Goal: Information Seeking & Learning: Learn about a topic

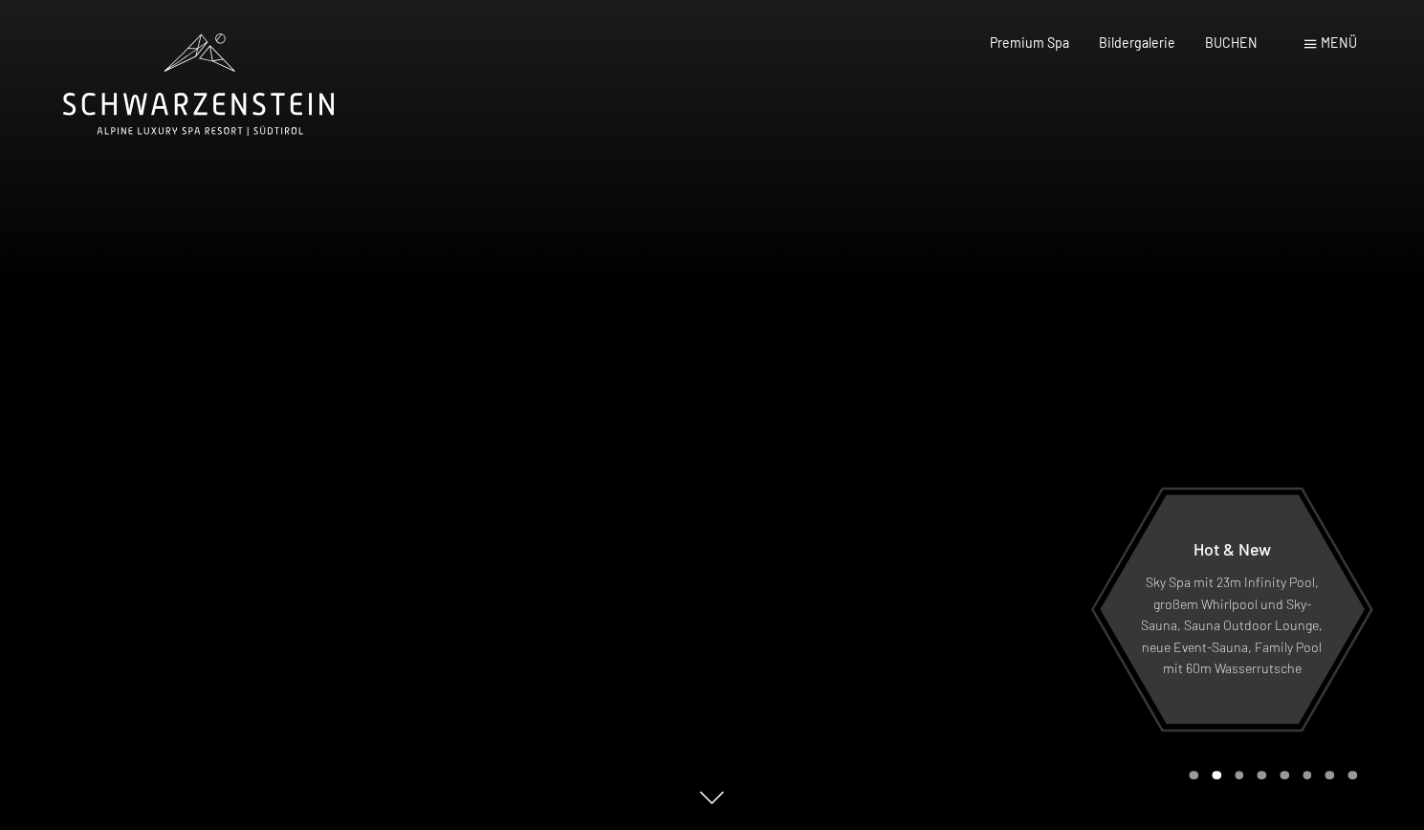
click at [1329, 39] on span "Menü" at bounding box center [1339, 42] width 36 height 16
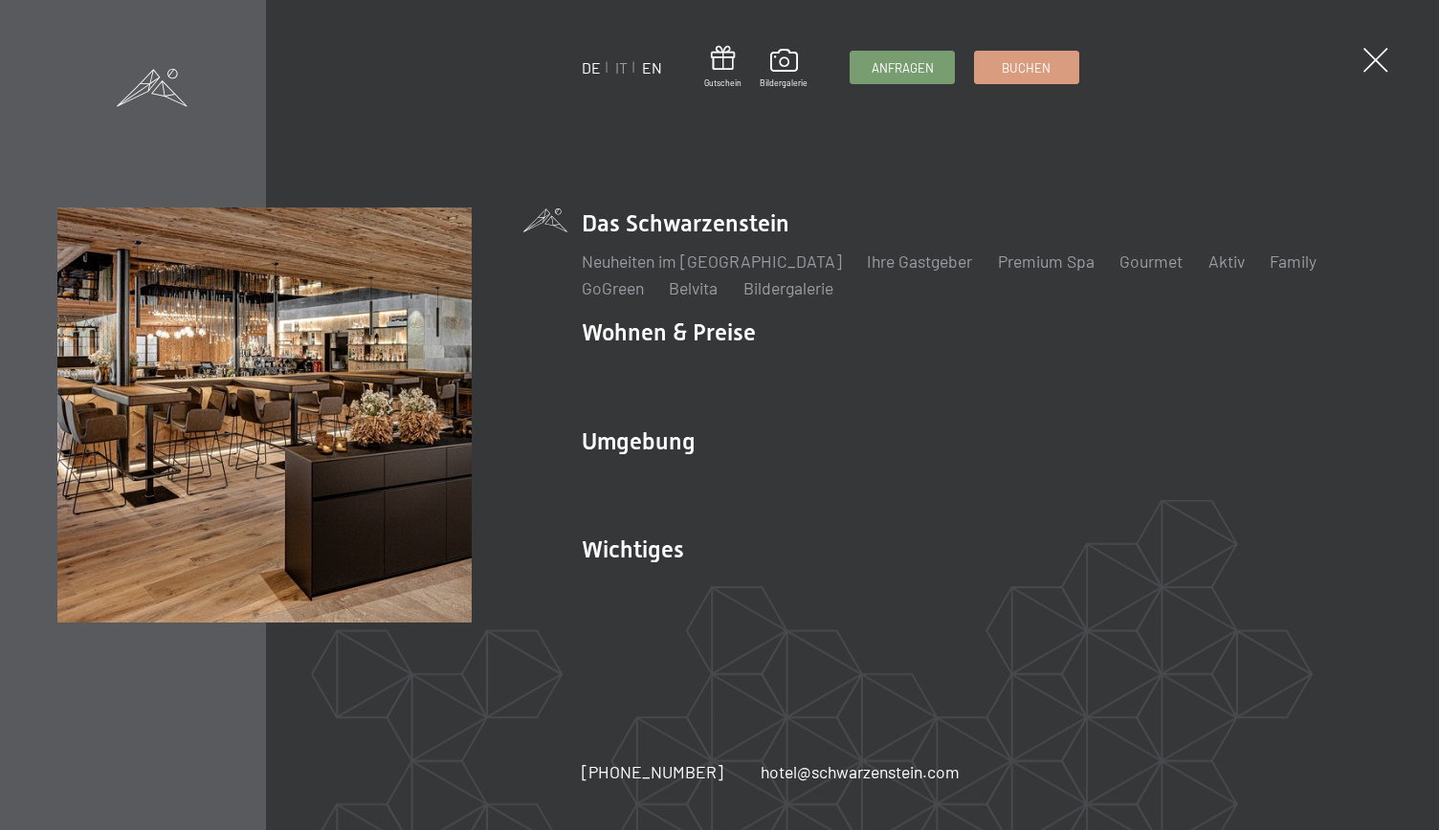
click at [656, 69] on link "EN" at bounding box center [652, 67] width 20 height 18
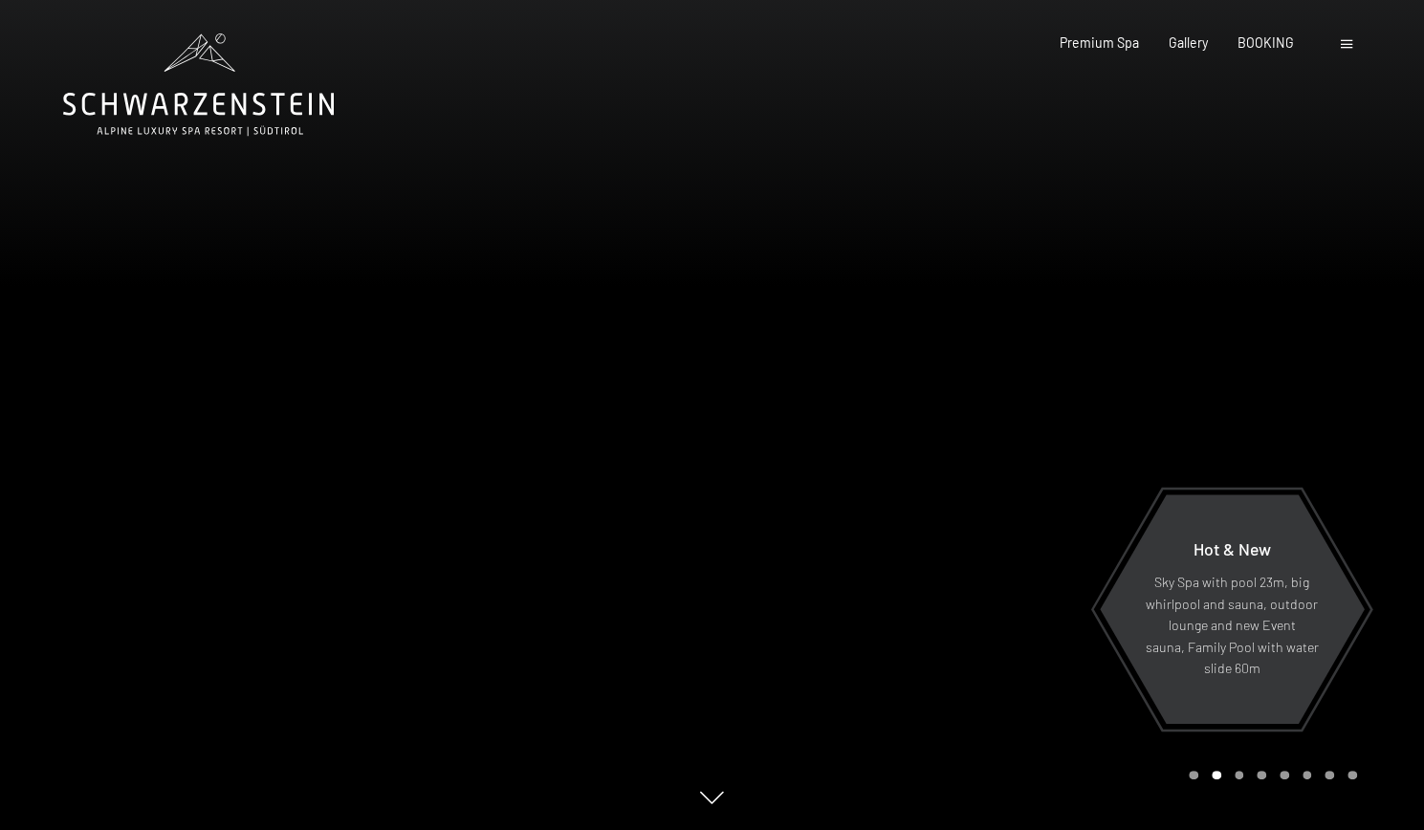
click at [1349, 44] on span at bounding box center [1346, 44] width 11 height 9
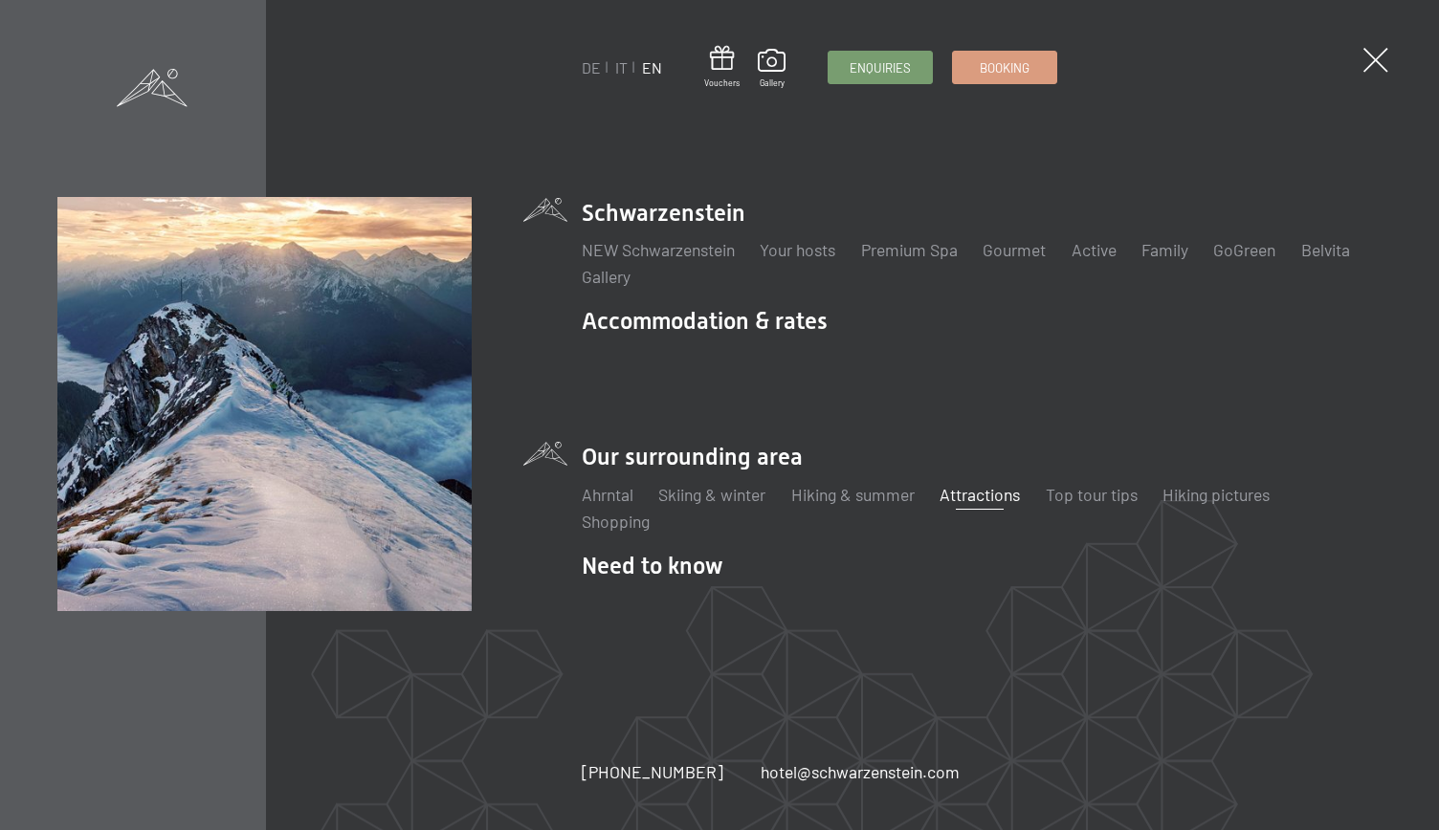
click at [996, 484] on link "Attractions" at bounding box center [979, 494] width 80 height 21
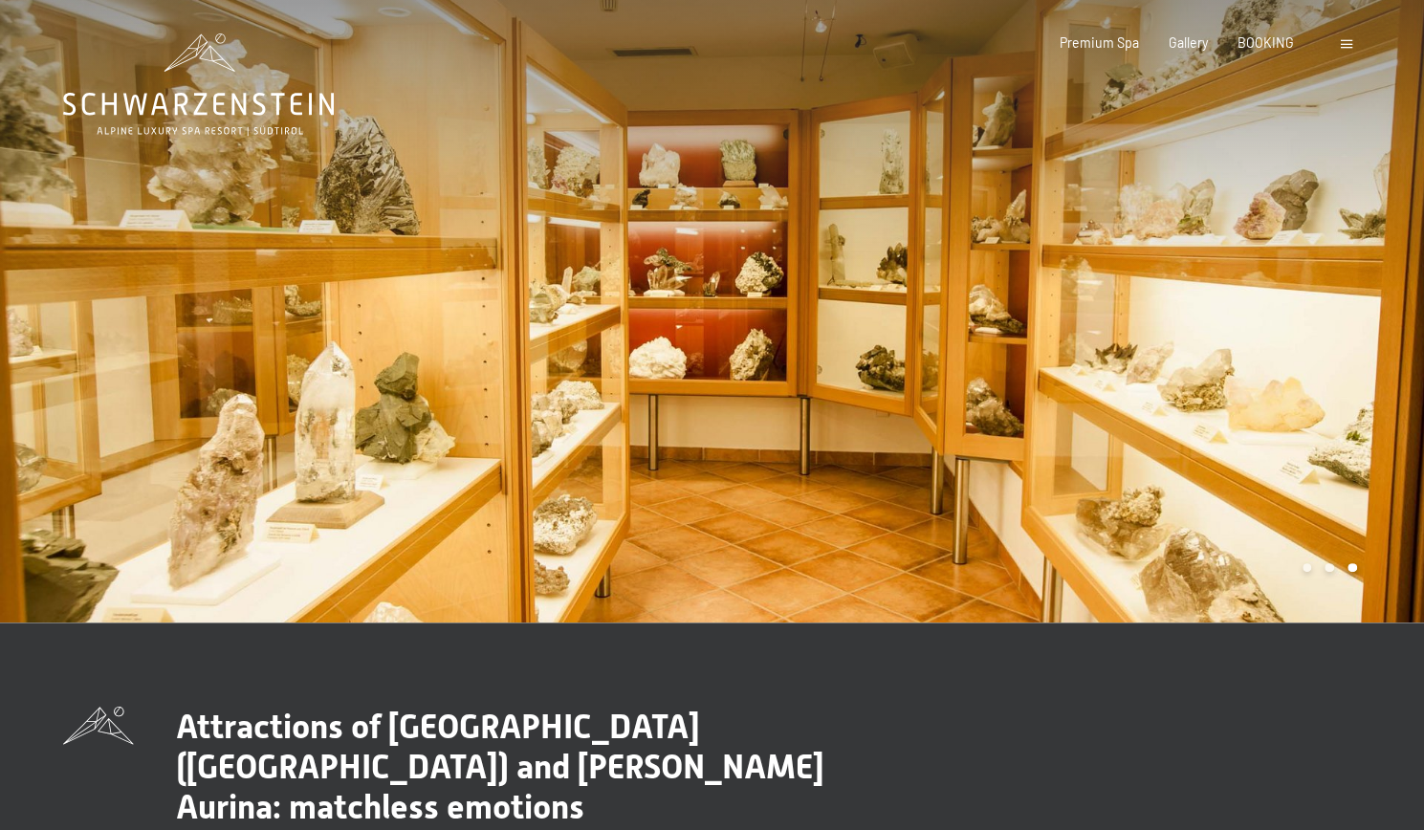
click at [1347, 45] on span at bounding box center [1346, 44] width 11 height 9
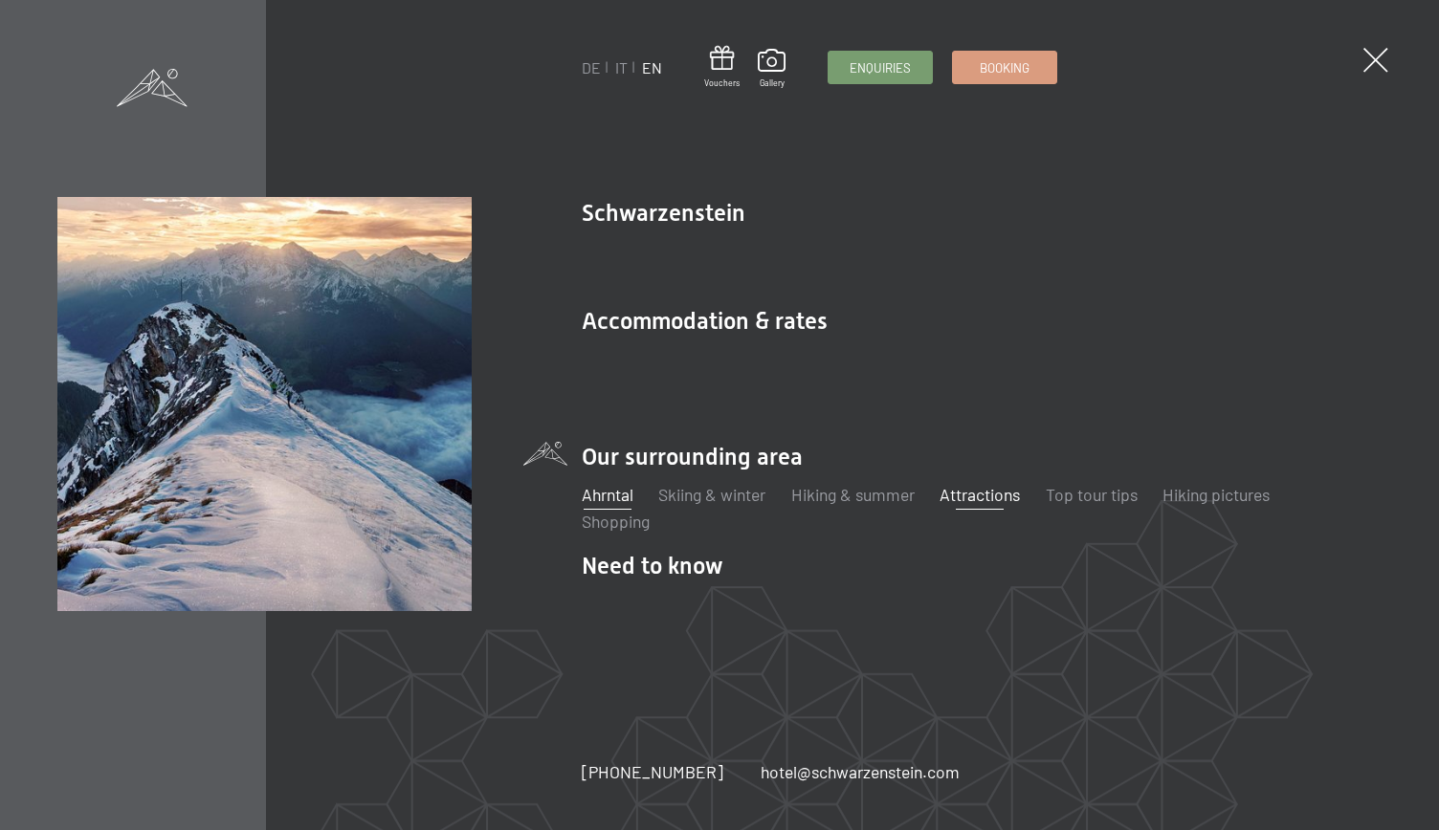
click at [613, 484] on link "Ahrntal" at bounding box center [608, 494] width 52 height 21
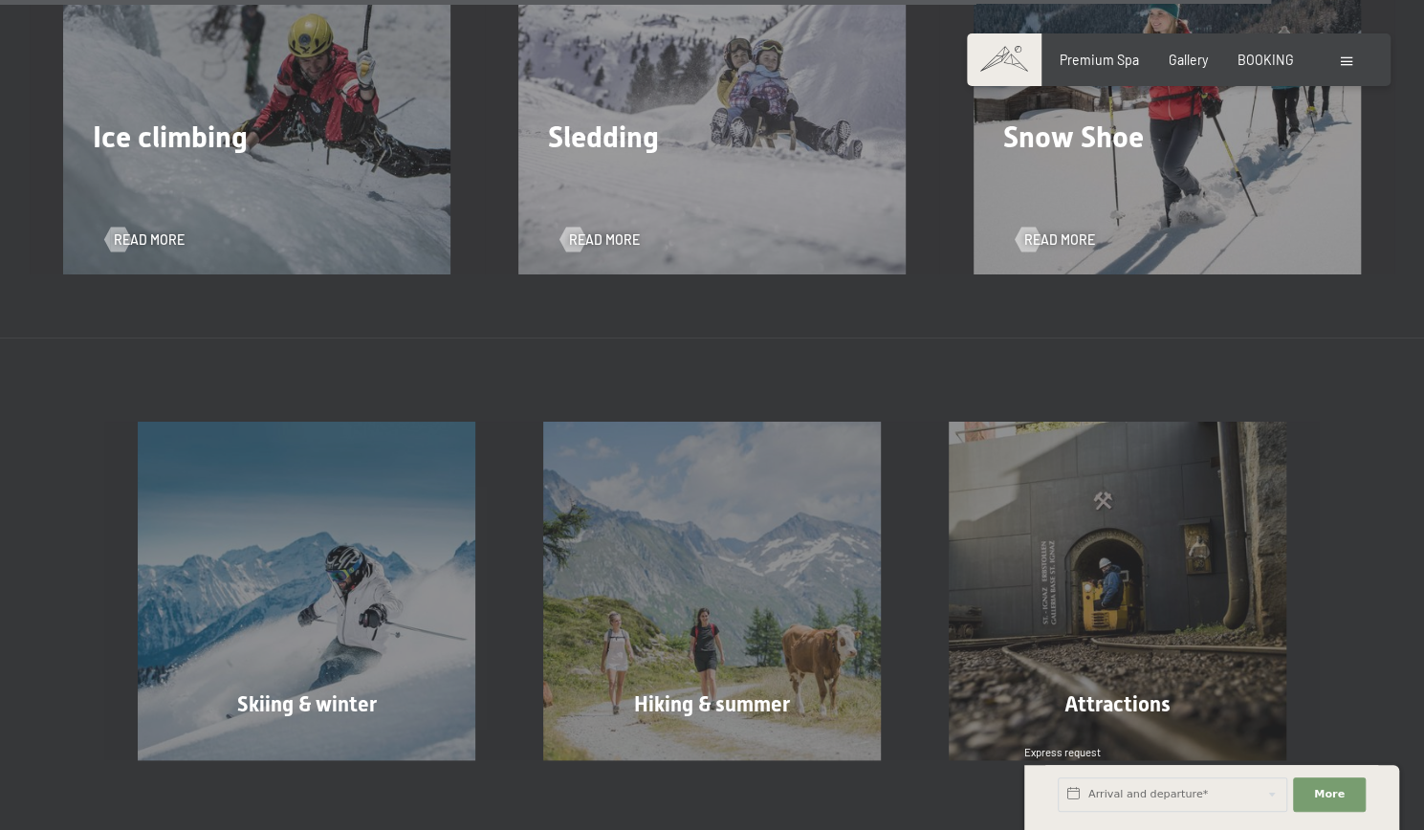
scroll to position [5452, 0]
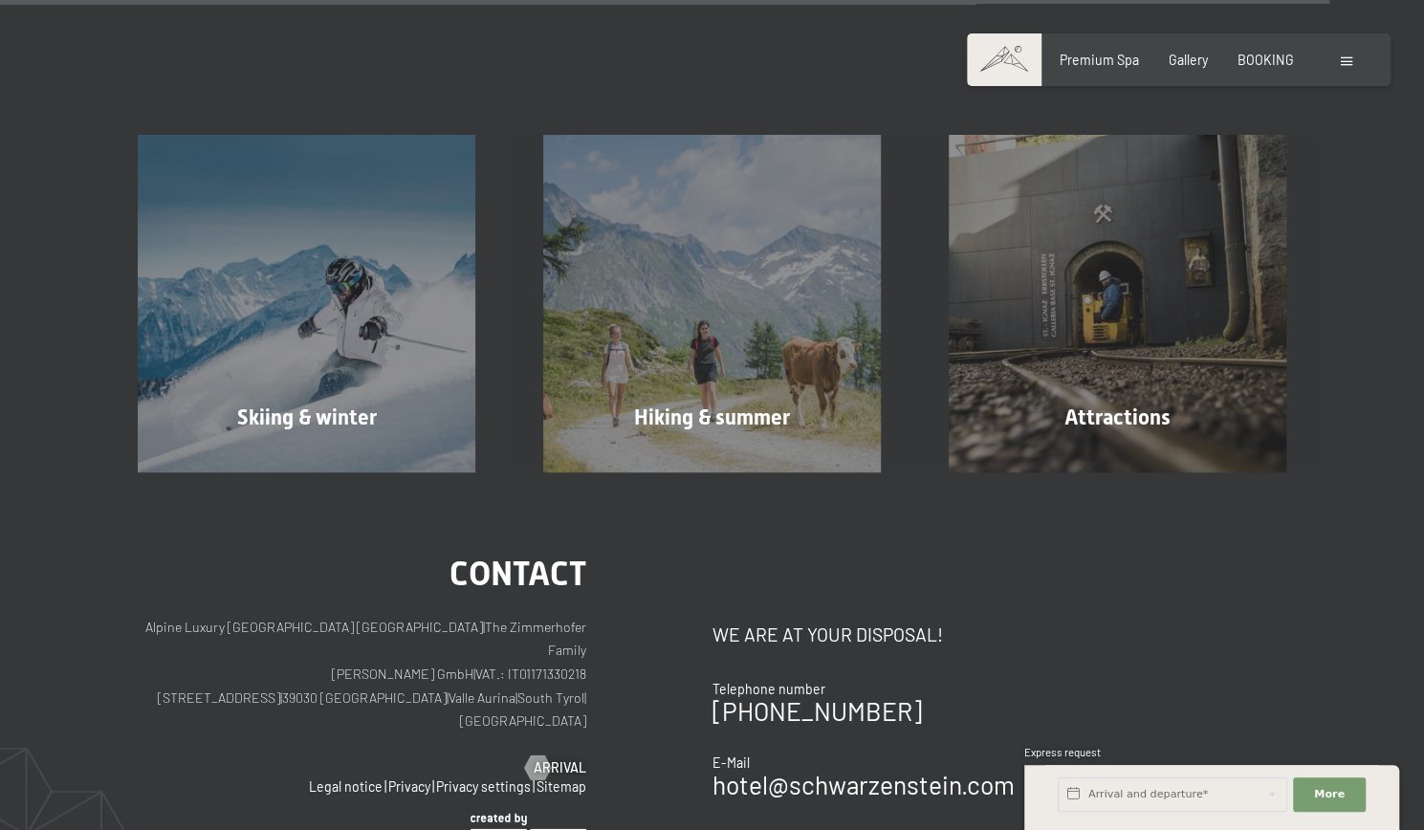
click at [1345, 54] on div at bounding box center [1349, 60] width 16 height 19
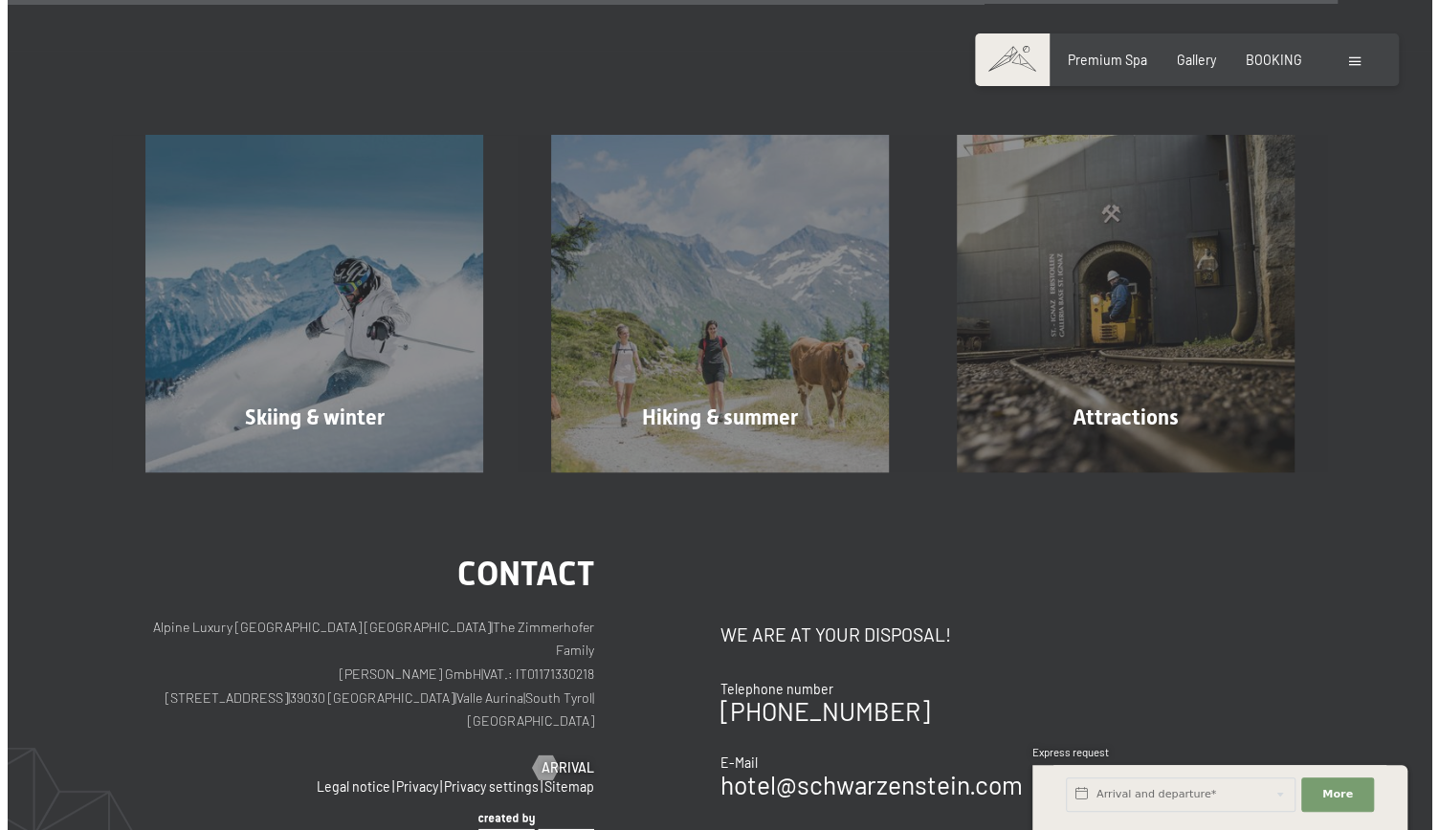
scroll to position [5460, 0]
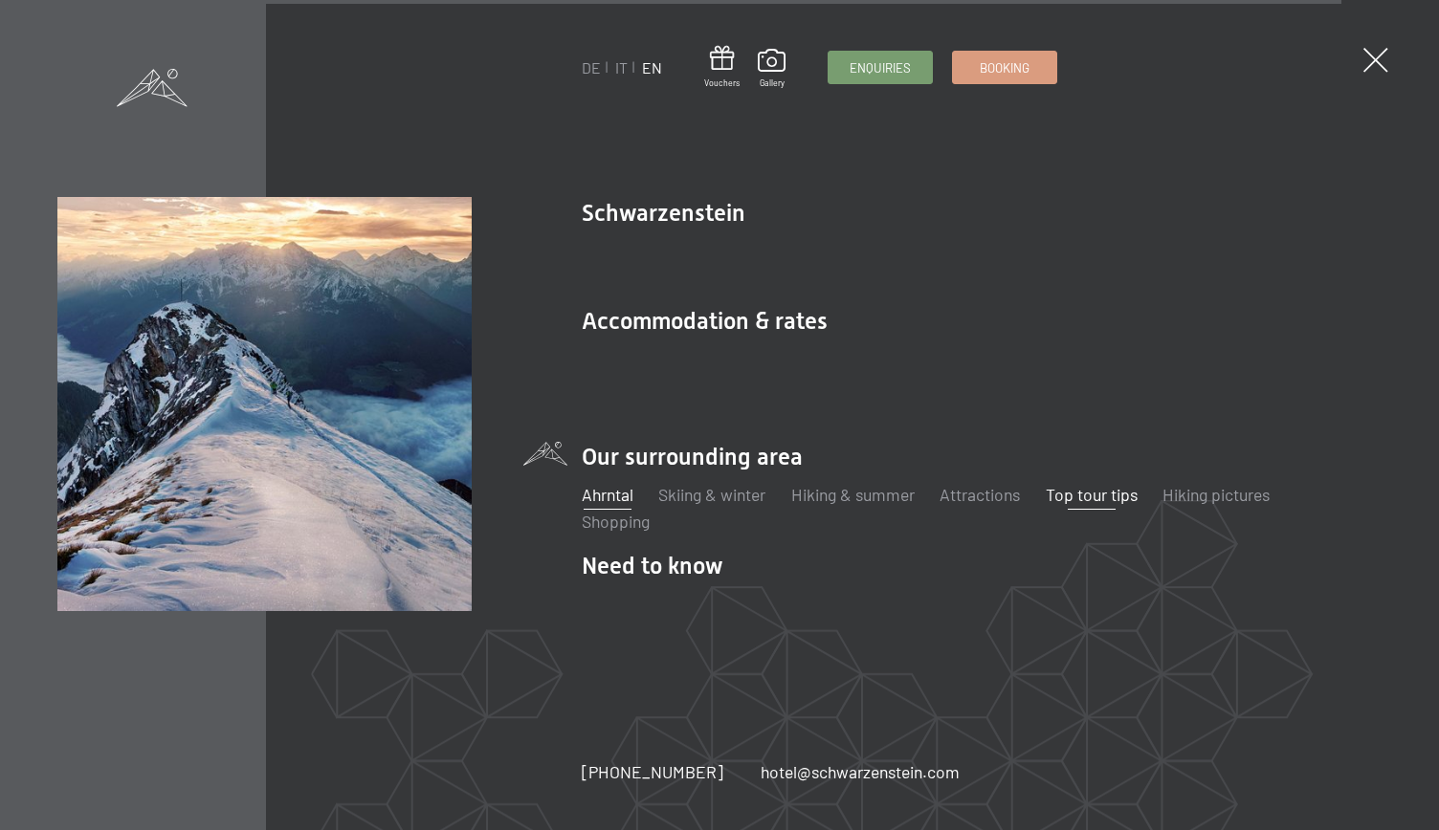
click at [1121, 484] on link "Top tour tips" at bounding box center [1091, 494] width 92 height 21
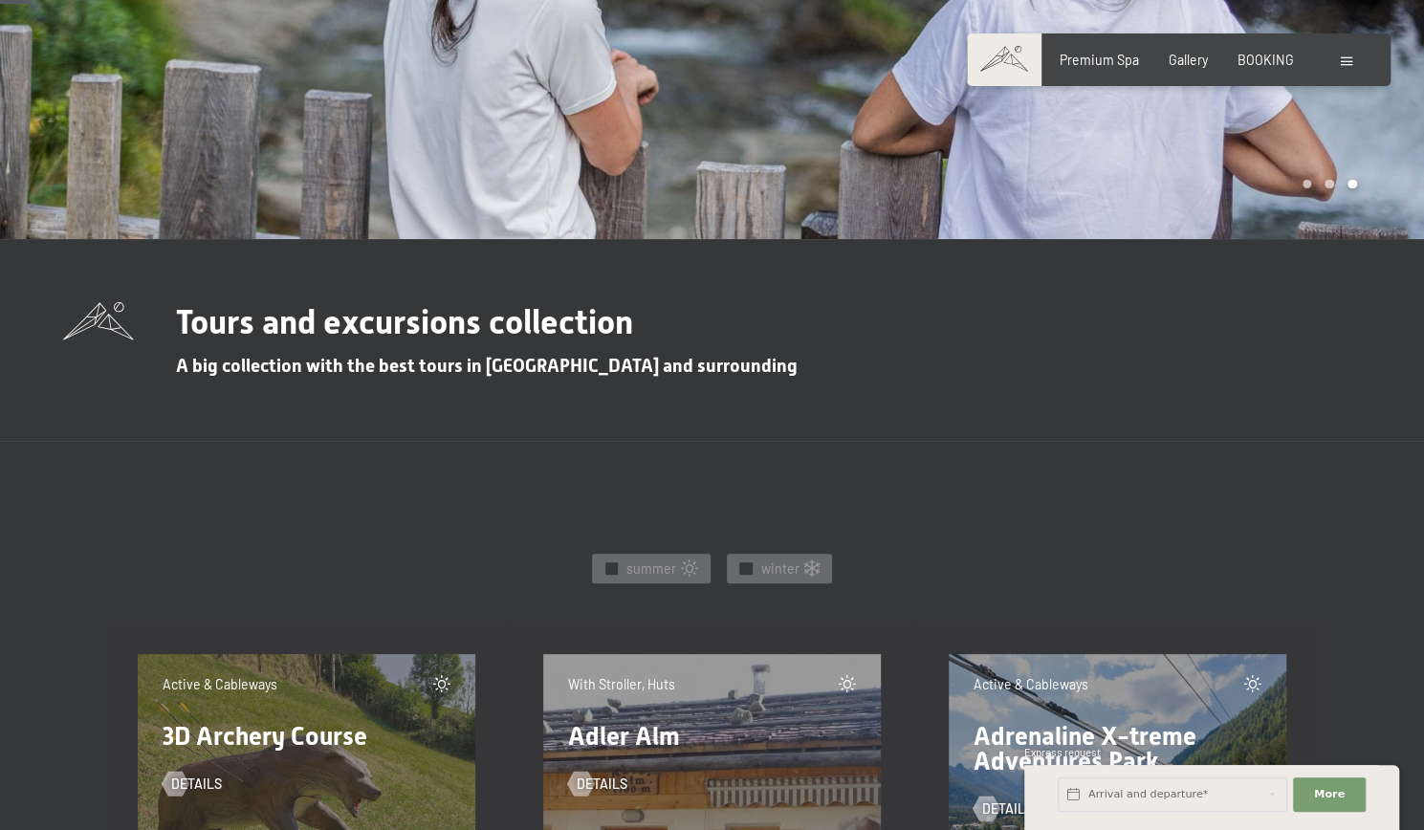
scroll to position [670, 0]
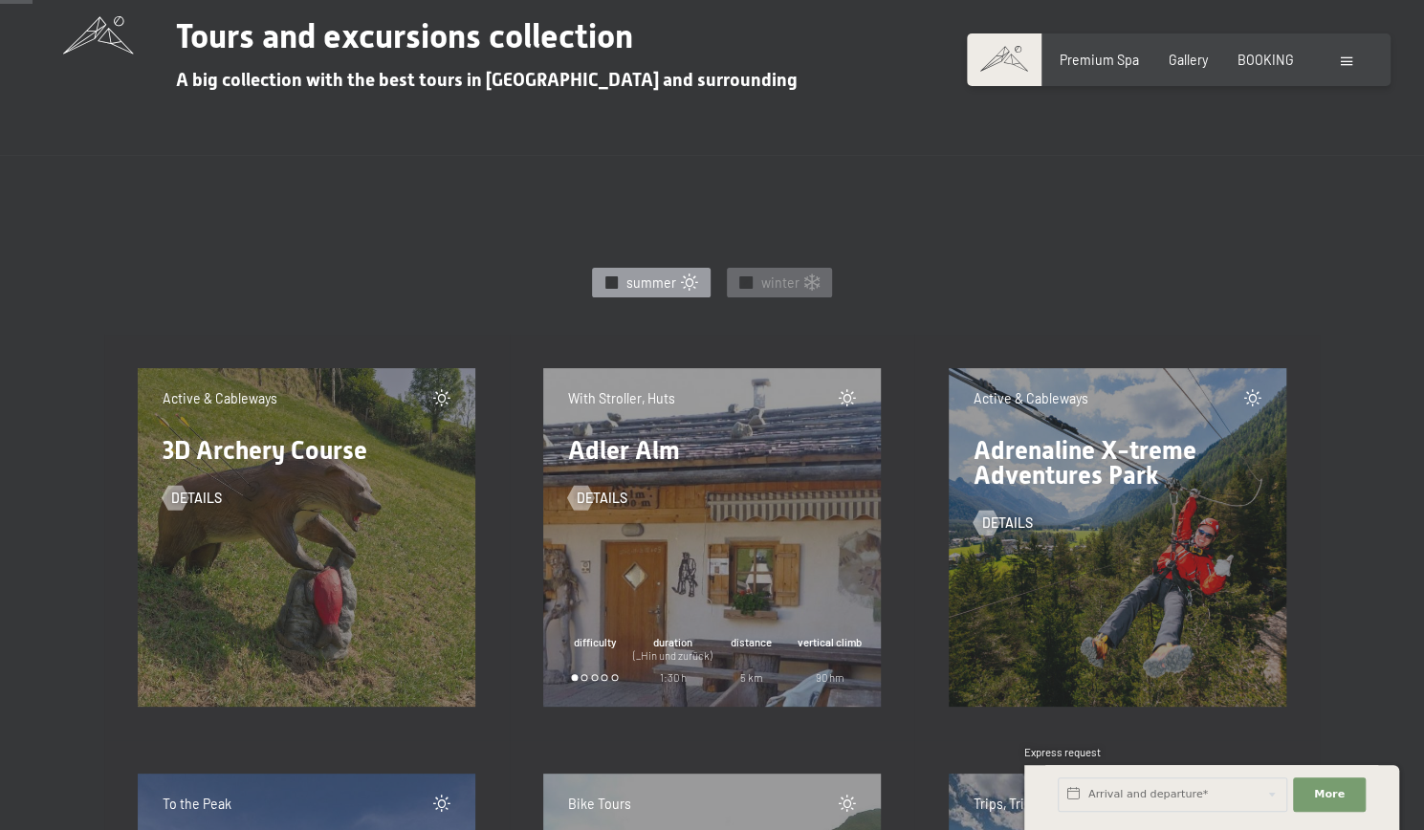
click at [650, 280] on span "summer" at bounding box center [651, 283] width 50 height 19
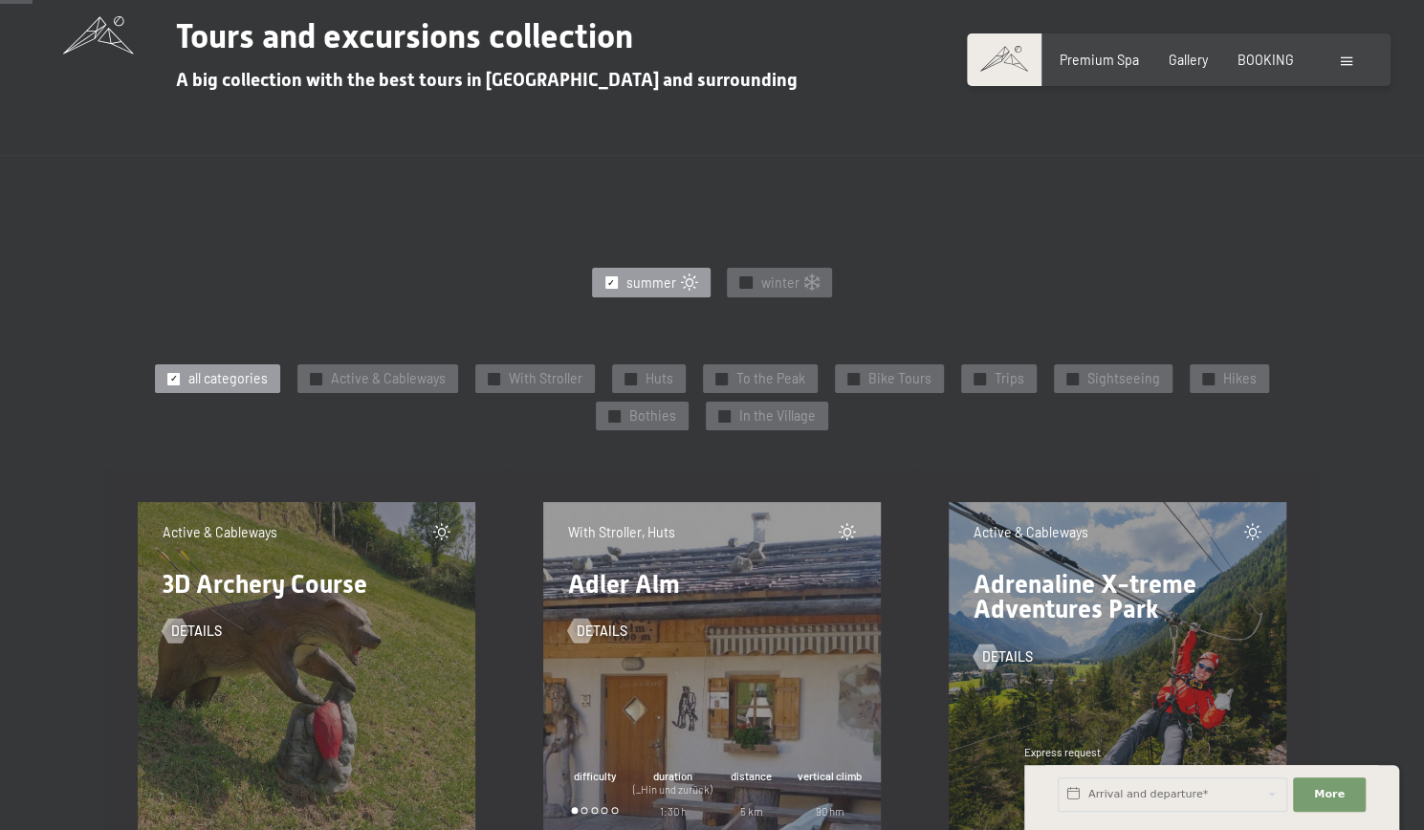
click at [670, 275] on span "summer" at bounding box center [651, 283] width 50 height 19
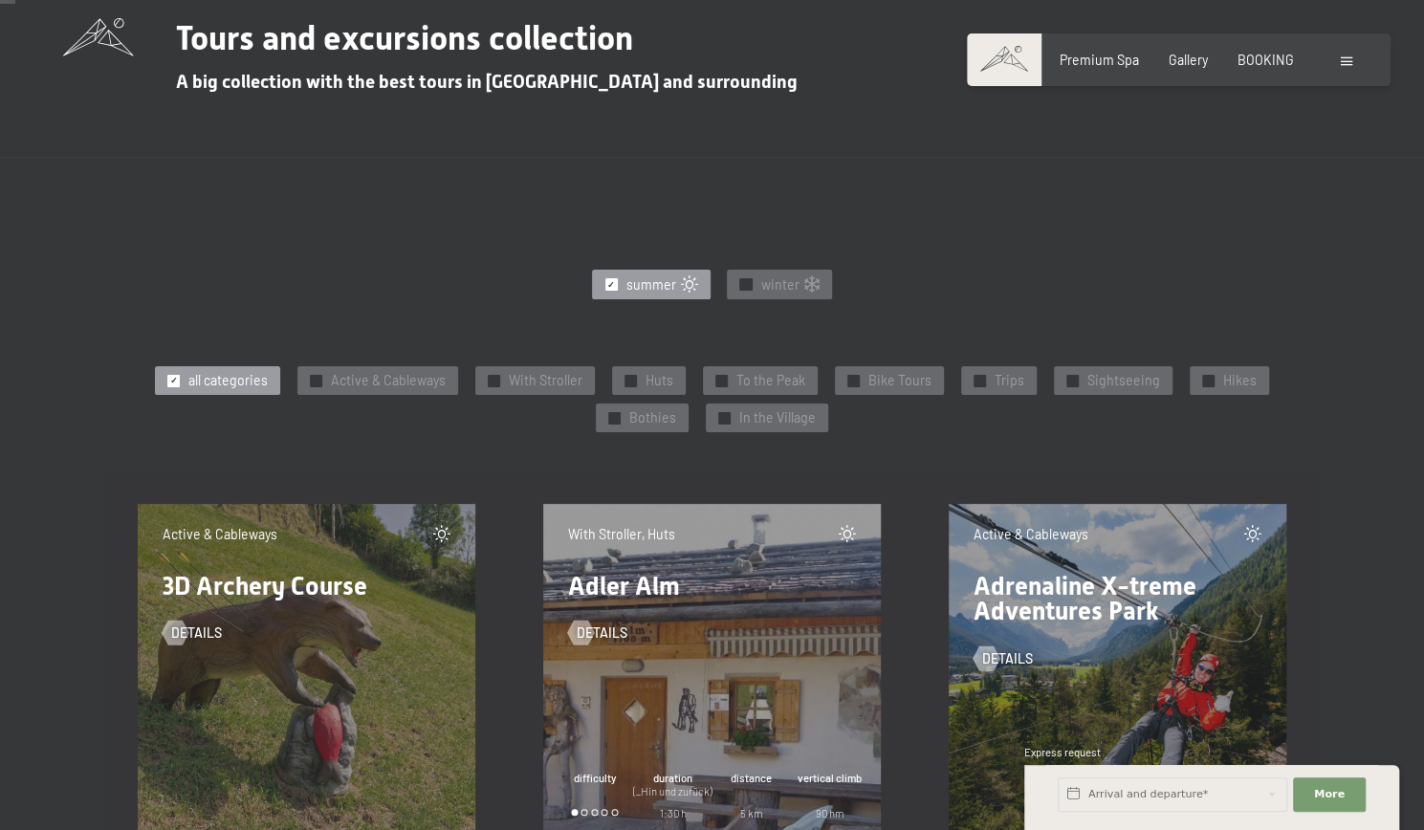
scroll to position [287, 0]
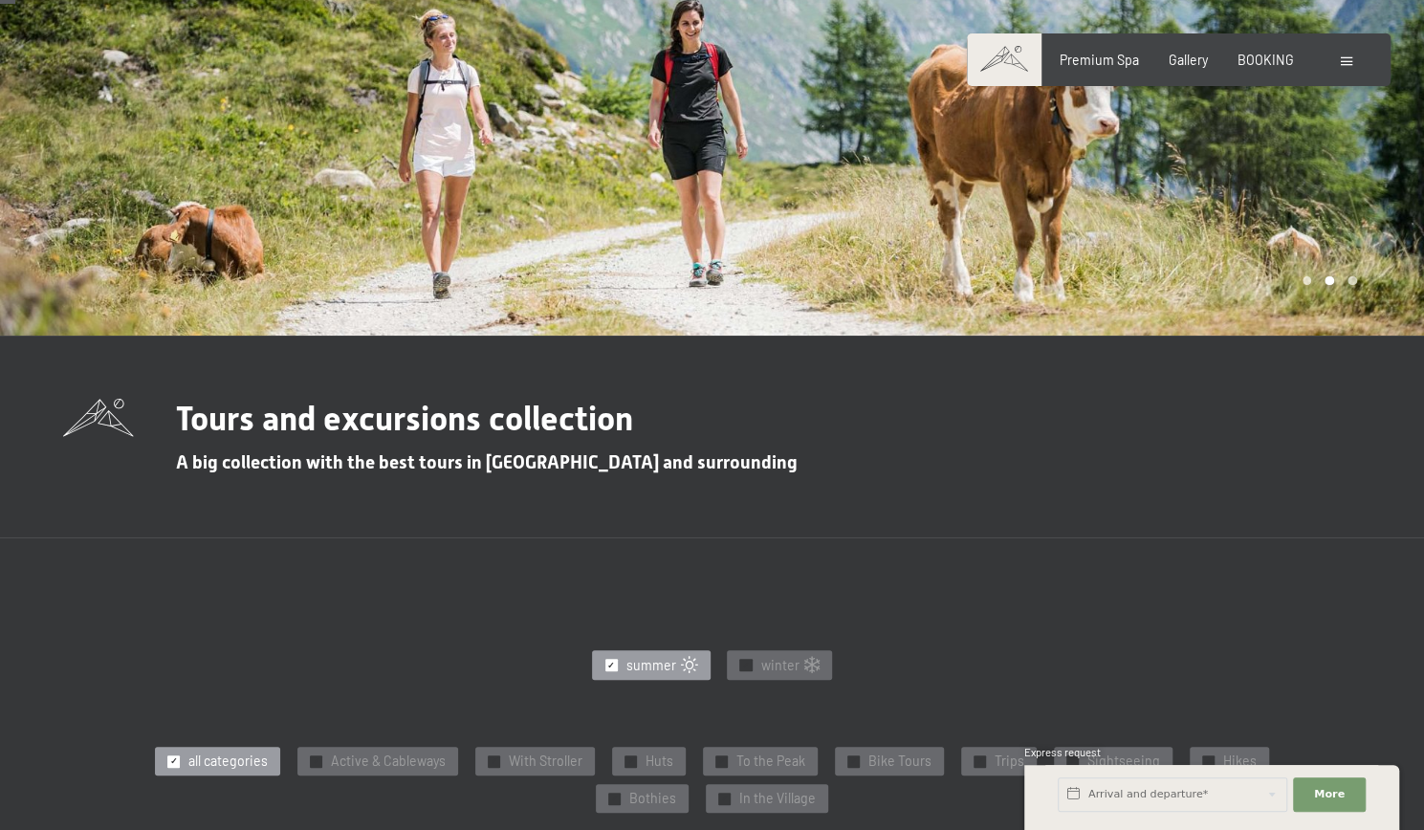
drag, startPoint x: 614, startPoint y: 665, endPoint x: 712, endPoint y: 663, distance: 97.6
click at [616, 664] on div "✓" at bounding box center [611, 665] width 12 height 12
click at [731, 670] on div "✓ winter" at bounding box center [779, 664] width 104 height 29
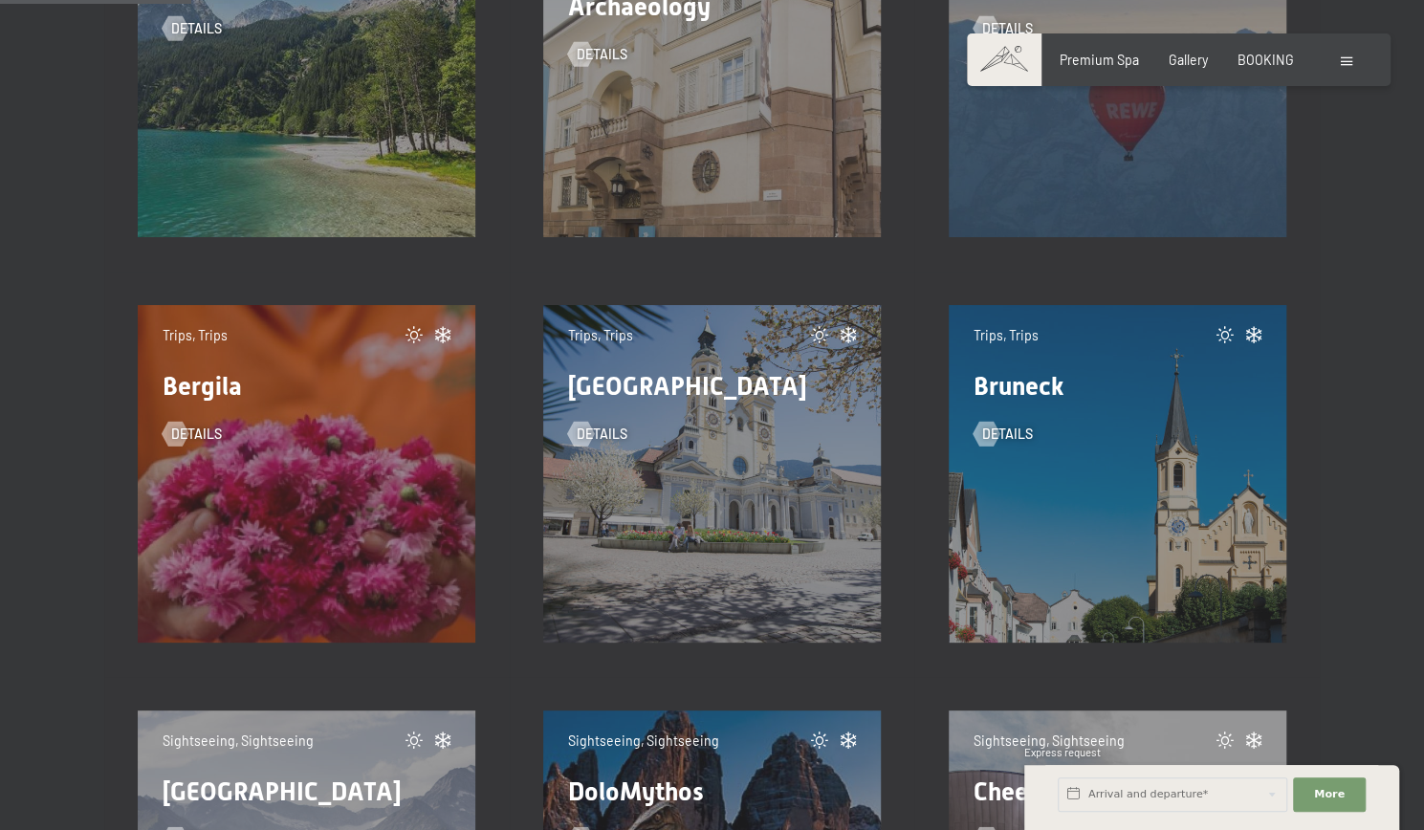
scroll to position [1243, 0]
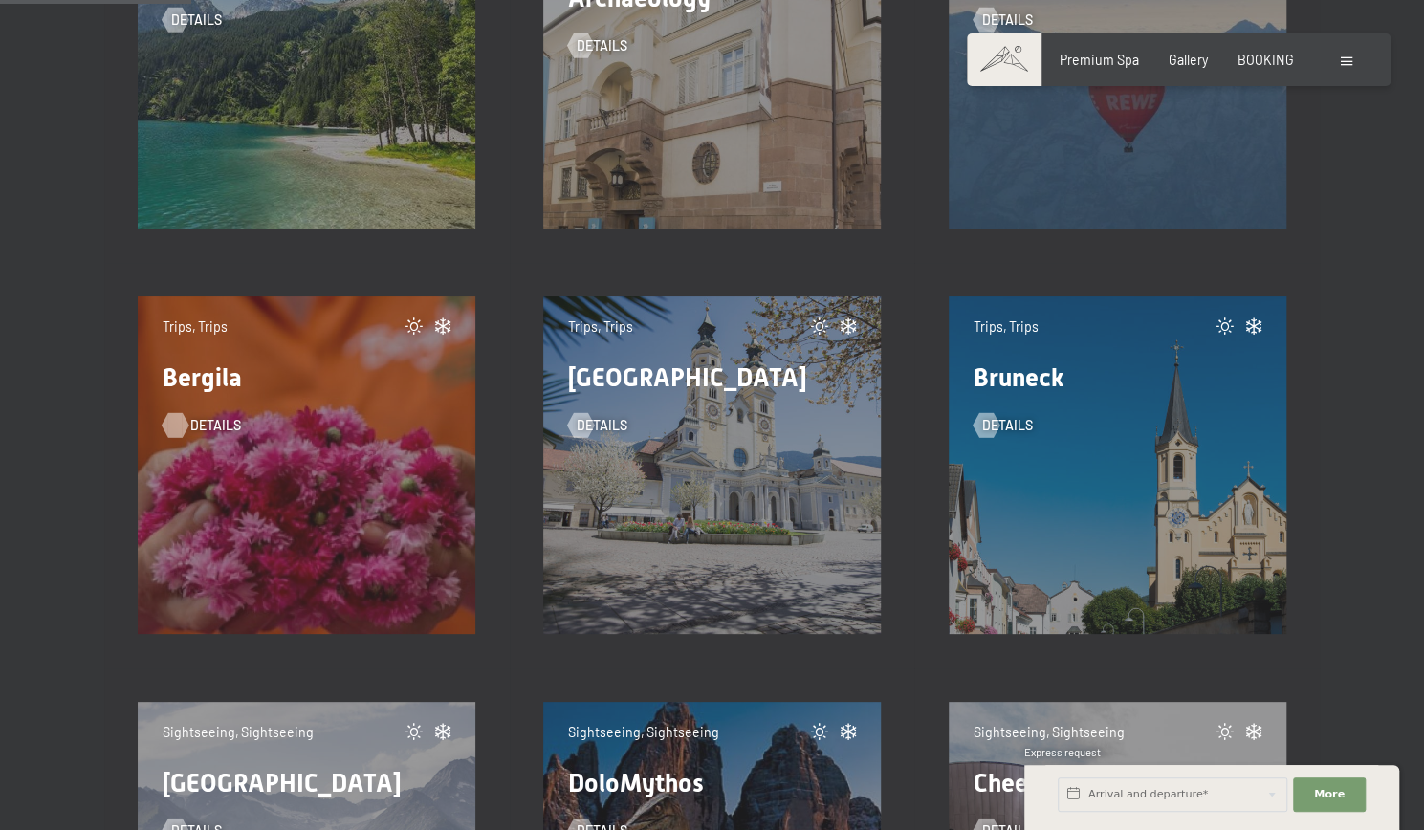
click at [183, 428] on div at bounding box center [175, 425] width 14 height 25
click at [207, 426] on span "details" at bounding box center [215, 425] width 51 height 19
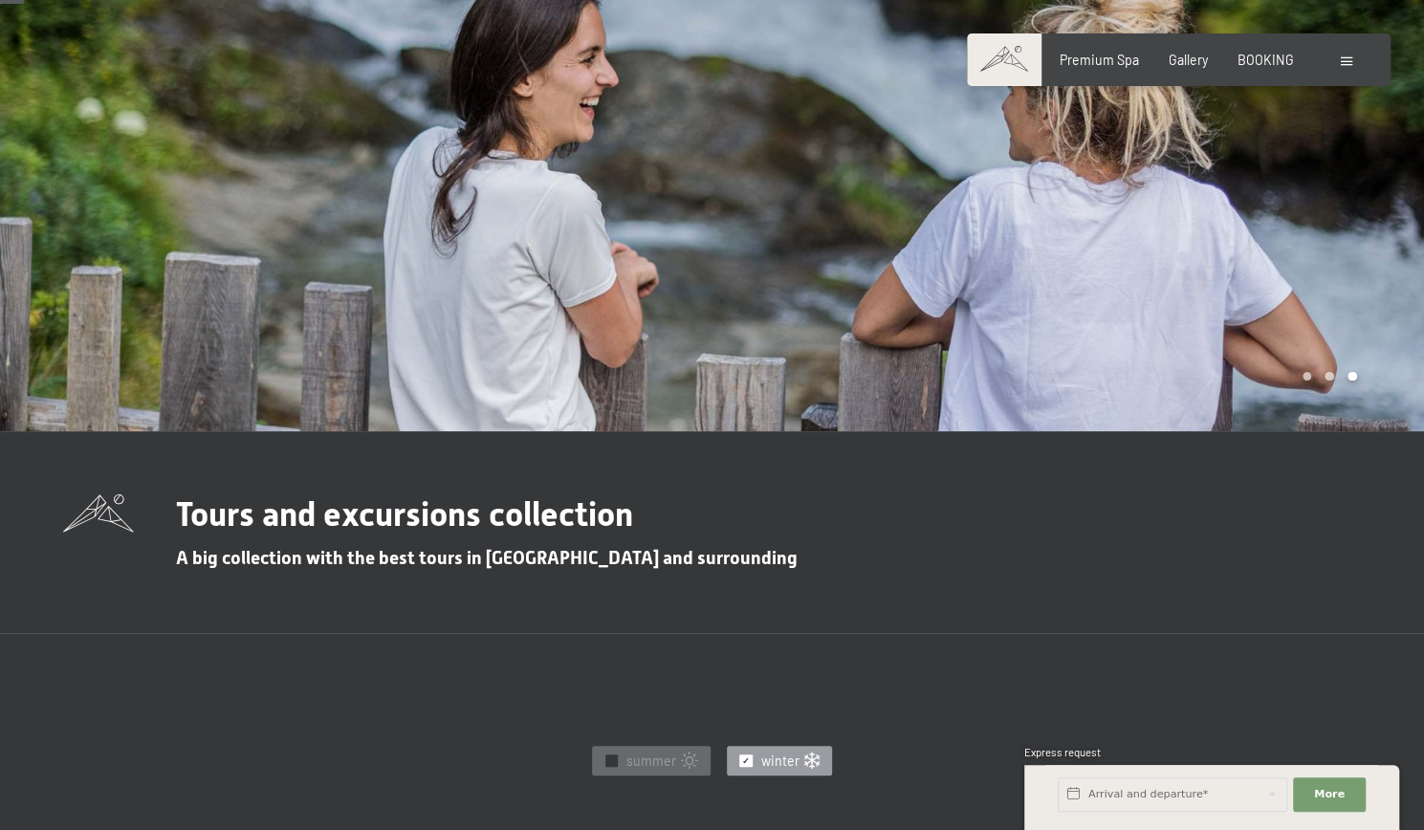
scroll to position [0, 0]
